Goal: Task Accomplishment & Management: Manage account settings

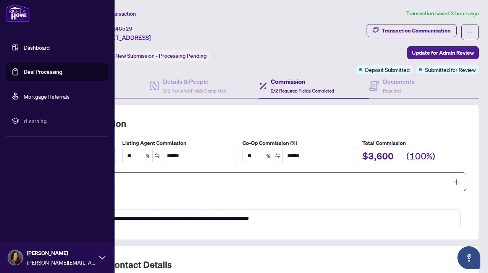
click at [32, 72] on link "Deal Processing" at bounding box center [43, 71] width 39 height 7
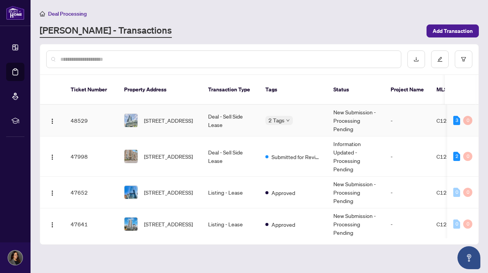
click at [207, 113] on td "Deal - Sell Side Lease" at bounding box center [230, 121] width 57 height 32
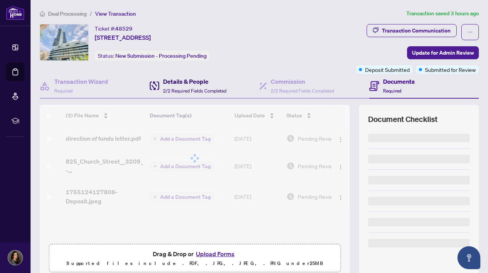
click at [205, 84] on h4 "Details & People" at bounding box center [194, 81] width 63 height 9
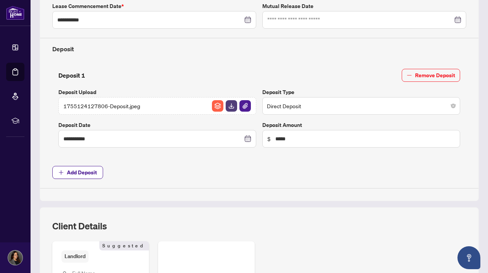
scroll to position [249, 0]
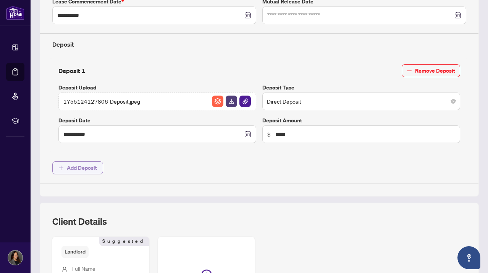
click at [70, 172] on span "Add Deposit" at bounding box center [82, 168] width 30 height 12
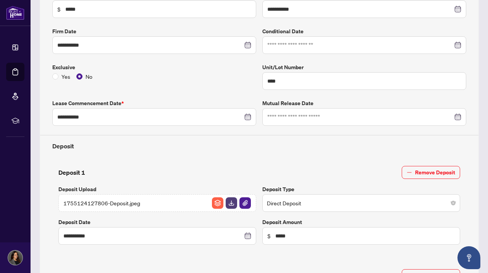
scroll to position [0, 0]
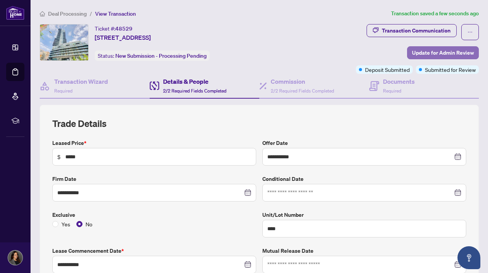
click at [414, 50] on span "Update for Admin Review" at bounding box center [443, 53] width 62 height 12
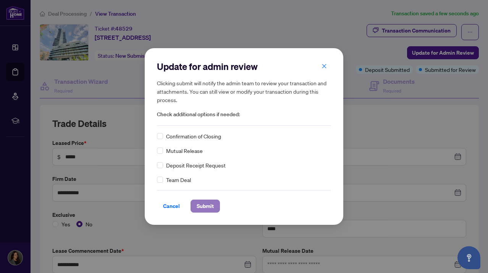
click at [209, 200] on span "Submit" at bounding box center [205, 206] width 17 height 12
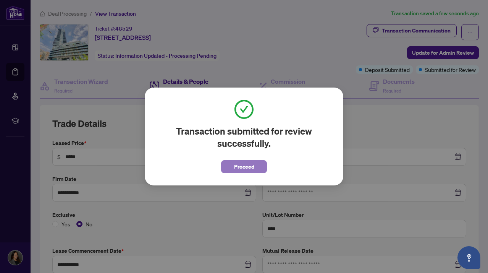
click at [249, 166] on span "Proceed" at bounding box center [244, 166] width 20 height 12
